Goal: Task Accomplishment & Management: Use online tool/utility

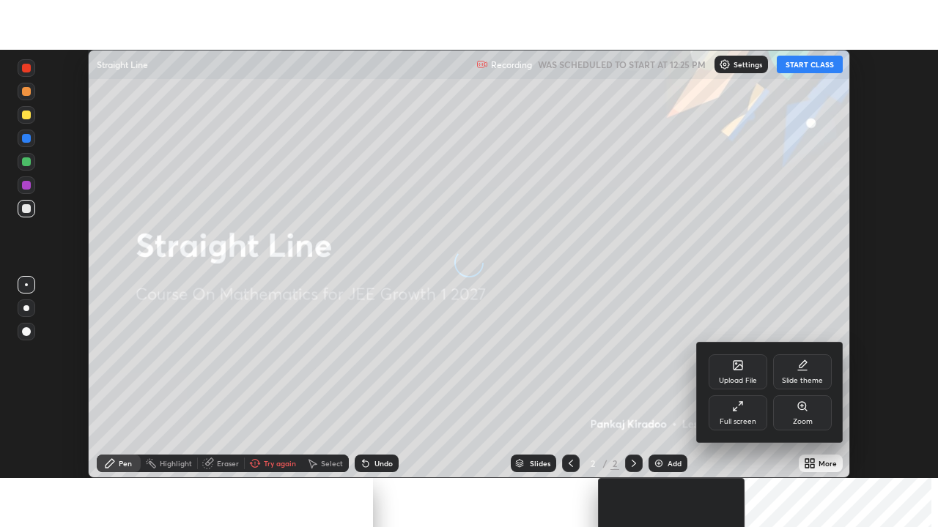
scroll to position [428, 938]
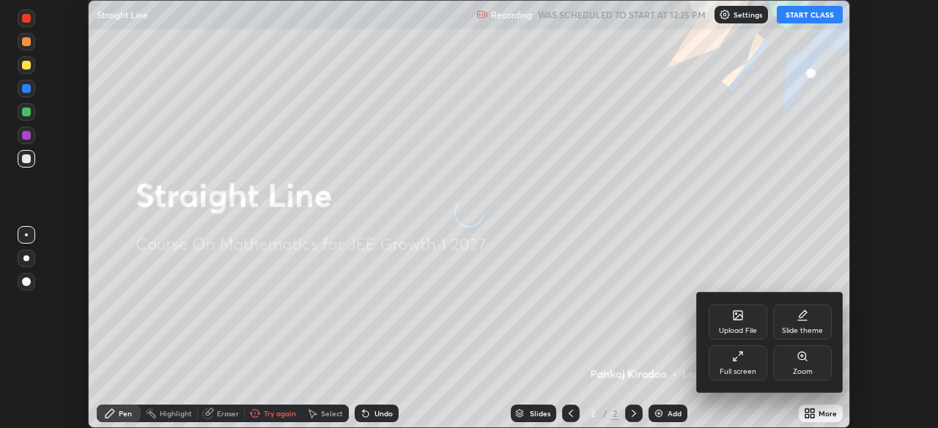
click at [739, 363] on div "Full screen" at bounding box center [737, 363] width 59 height 35
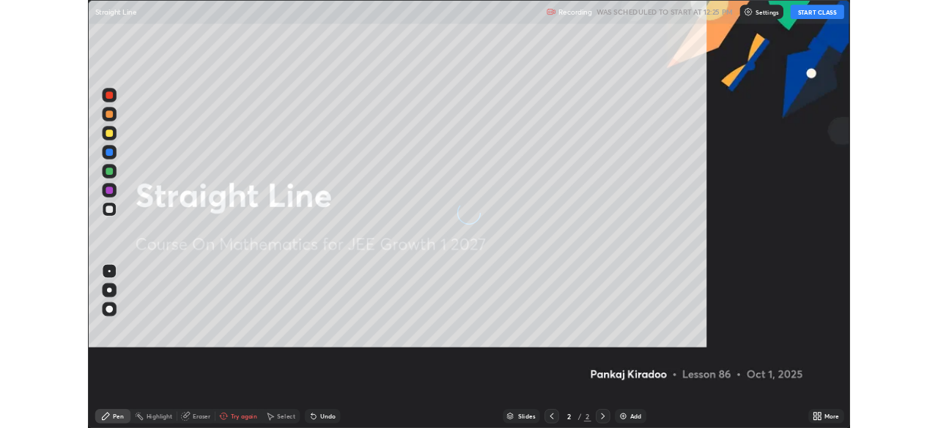
scroll to position [527, 938]
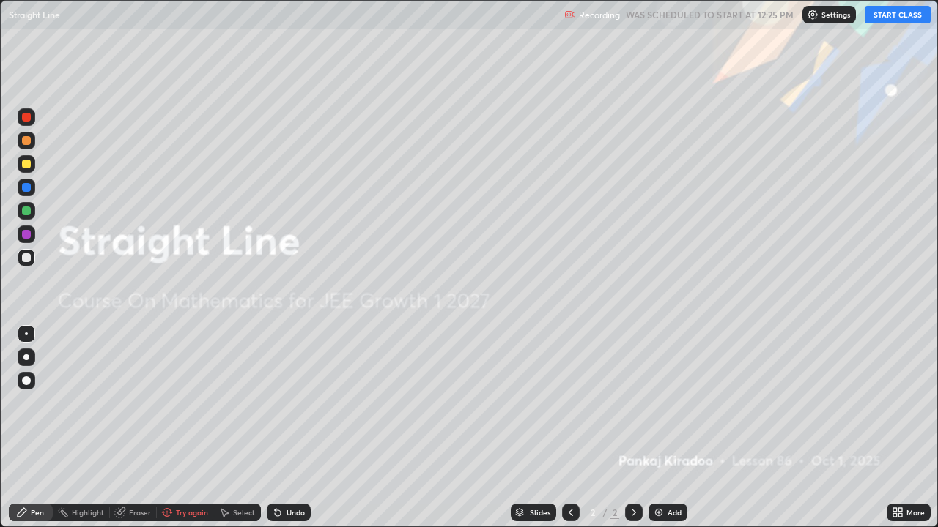
click at [888, 16] on button "START CLASS" at bounding box center [897, 15] width 66 height 18
click at [672, 428] on div "Add" at bounding box center [674, 512] width 14 height 7
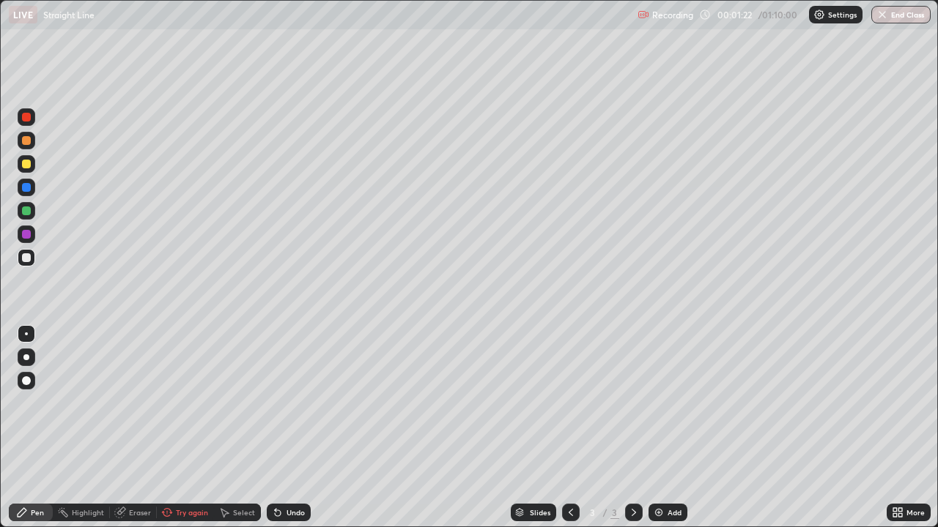
click at [37, 428] on div "Pen" at bounding box center [37, 512] width 13 height 7
click at [168, 428] on icon at bounding box center [167, 513] width 12 height 12
click at [28, 166] on div at bounding box center [26, 164] width 9 height 9
click at [664, 428] on div "Add" at bounding box center [671, 512] width 14 height 7
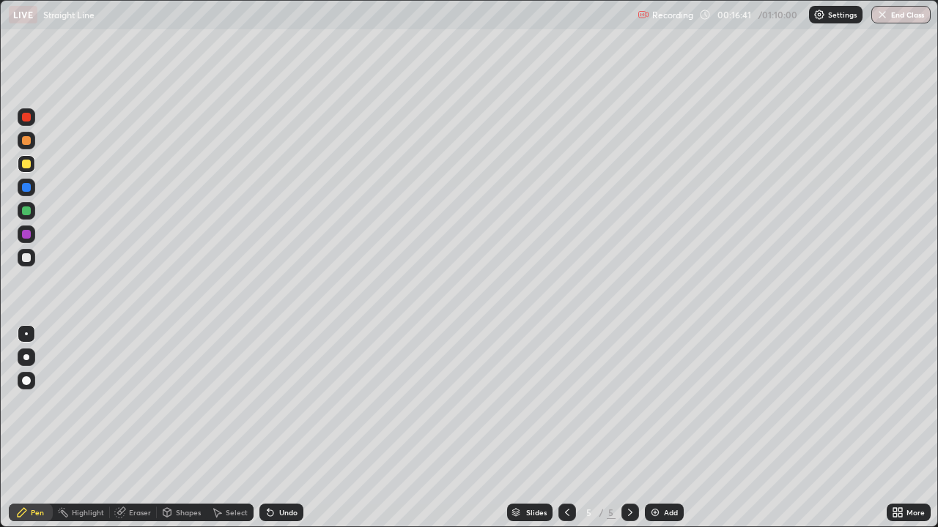
click at [653, 428] on img at bounding box center [655, 513] width 12 height 12
click at [27, 261] on div at bounding box center [26, 257] width 9 height 9
click at [19, 168] on div at bounding box center [27, 164] width 18 height 18
click at [33, 258] on div at bounding box center [27, 258] width 18 height 18
click at [671, 428] on div "Add" at bounding box center [671, 512] width 14 height 7
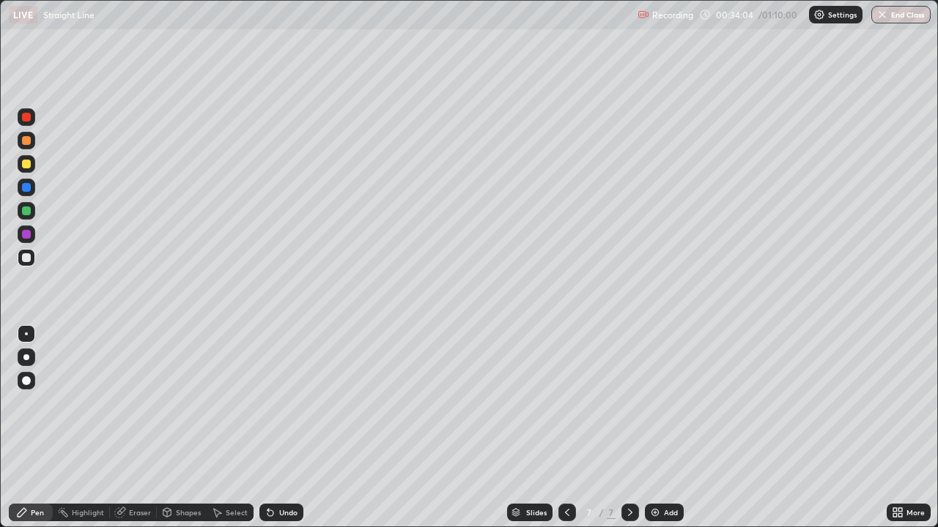
click at [24, 166] on div at bounding box center [26, 164] width 9 height 9
click at [281, 428] on div "Undo" at bounding box center [288, 512] width 18 height 7
click at [276, 428] on div "Undo" at bounding box center [281, 513] width 44 height 18
click at [28, 259] on div at bounding box center [26, 257] width 9 height 9
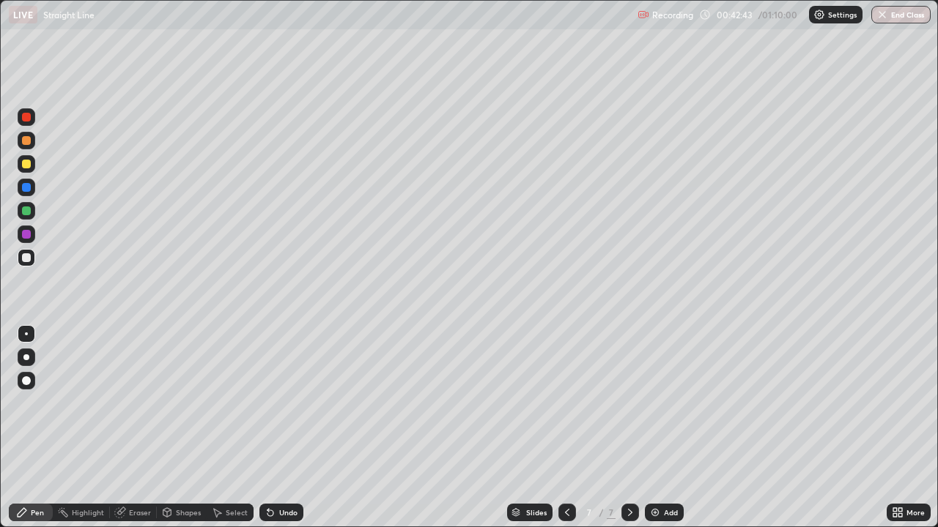
click at [669, 428] on div "Add" at bounding box center [671, 512] width 14 height 7
click at [268, 428] on icon at bounding box center [270, 514] width 6 height 6
click at [670, 428] on div "Add" at bounding box center [671, 512] width 14 height 7
click at [23, 167] on div at bounding box center [26, 164] width 9 height 9
click at [273, 428] on icon at bounding box center [270, 513] width 12 height 12
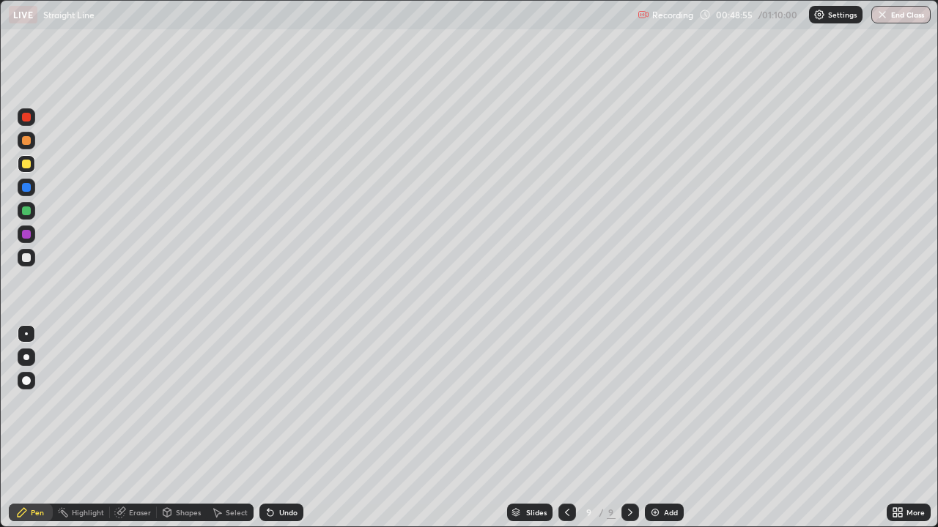
click at [274, 428] on div "Undo" at bounding box center [281, 513] width 44 height 18
click at [919, 15] on button "End Class" at bounding box center [900, 15] width 59 height 18
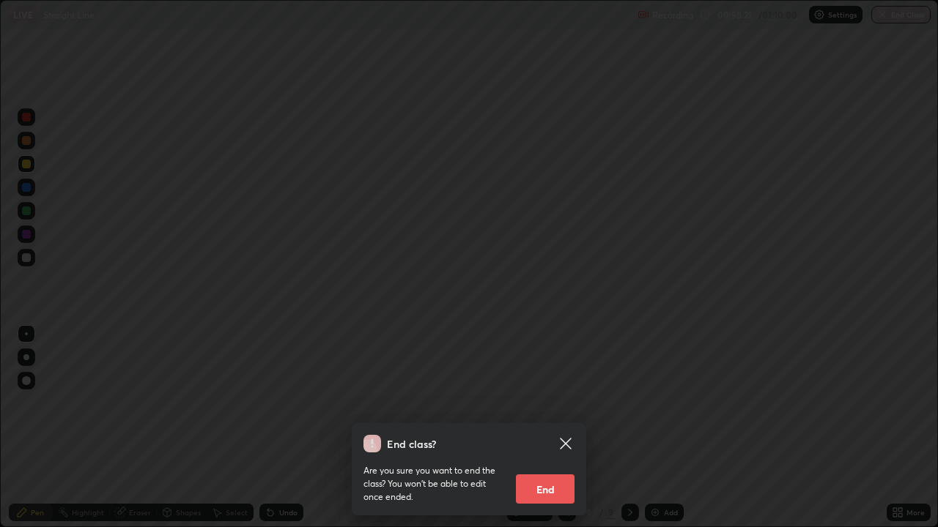
click at [563, 428] on button "End" at bounding box center [545, 489] width 59 height 29
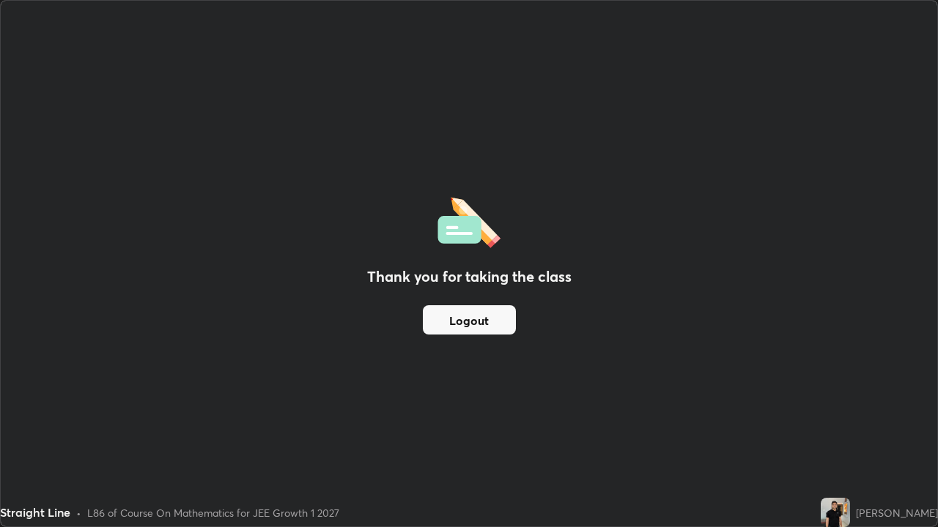
click at [493, 322] on button "Logout" at bounding box center [469, 319] width 93 height 29
click at [473, 325] on button "Logout" at bounding box center [469, 319] width 93 height 29
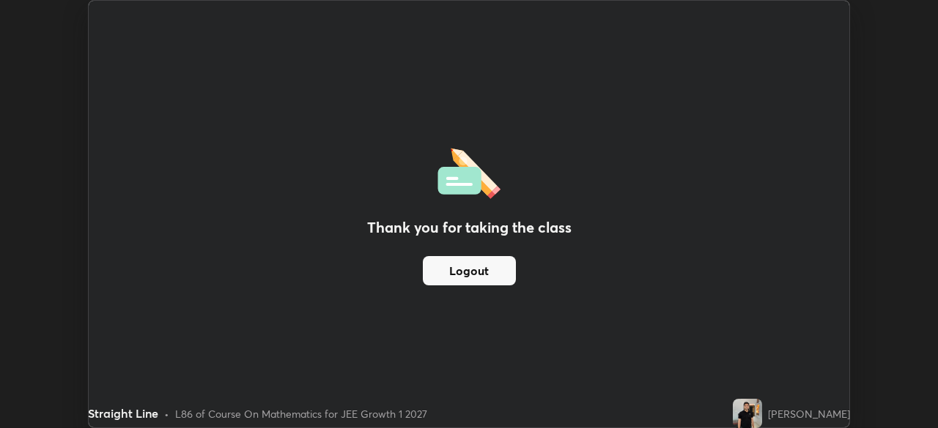
scroll to position [72815, 72306]
